Goal: Navigation & Orientation: Understand site structure

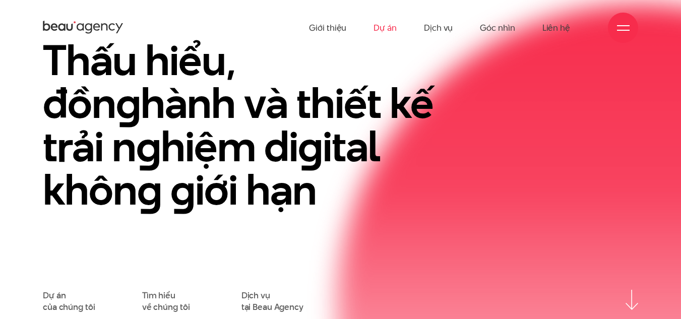
click at [389, 27] on link "Dự án" at bounding box center [384, 27] width 23 height 55
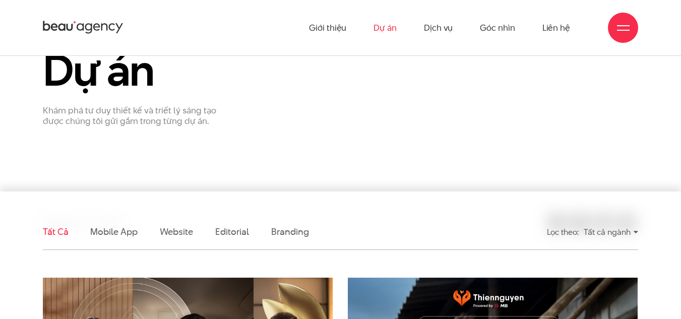
scroll to position [50, 0]
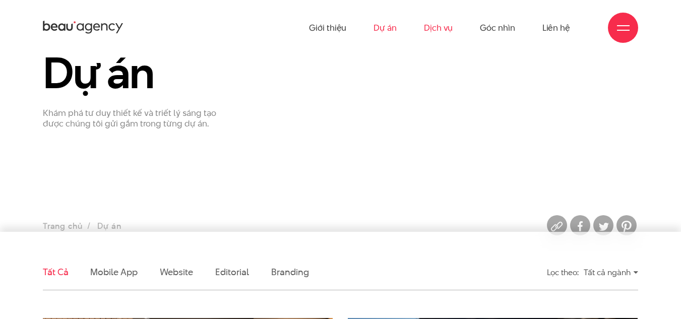
click at [445, 34] on link "Dịch vụ" at bounding box center [438, 27] width 29 height 55
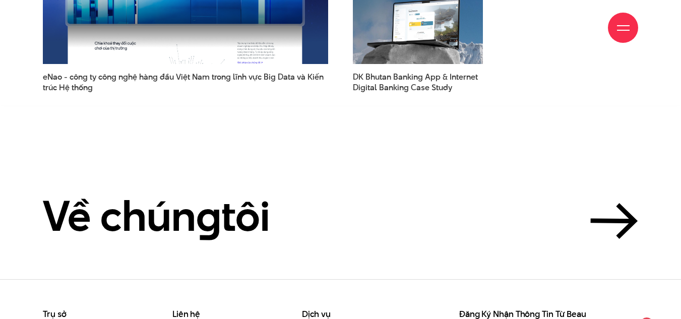
scroll to position [2814, 0]
